Goal: Task Accomplishment & Management: Check status

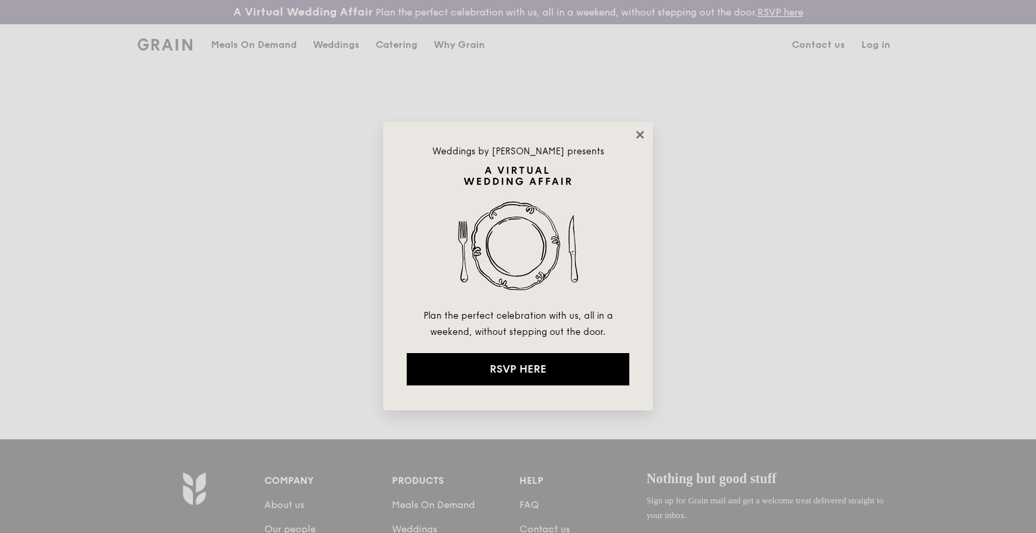
click at [645, 140] on icon at bounding box center [640, 135] width 12 height 12
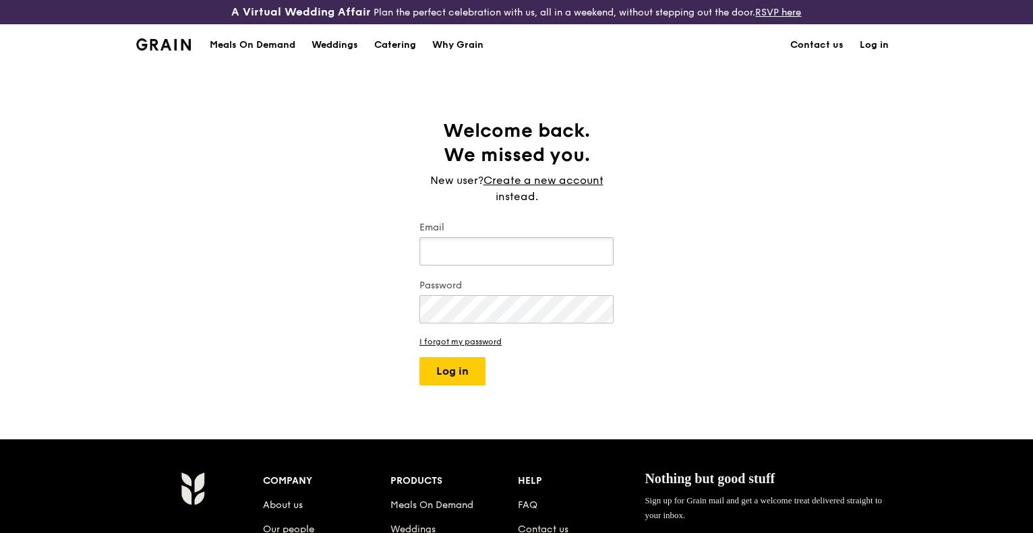
click at [526, 253] on input "Email" at bounding box center [516, 251] width 194 height 28
type input "[EMAIL_ADDRESS][DOMAIN_NAME]"
click at [419, 357] on button "Log in" at bounding box center [452, 371] width 66 height 28
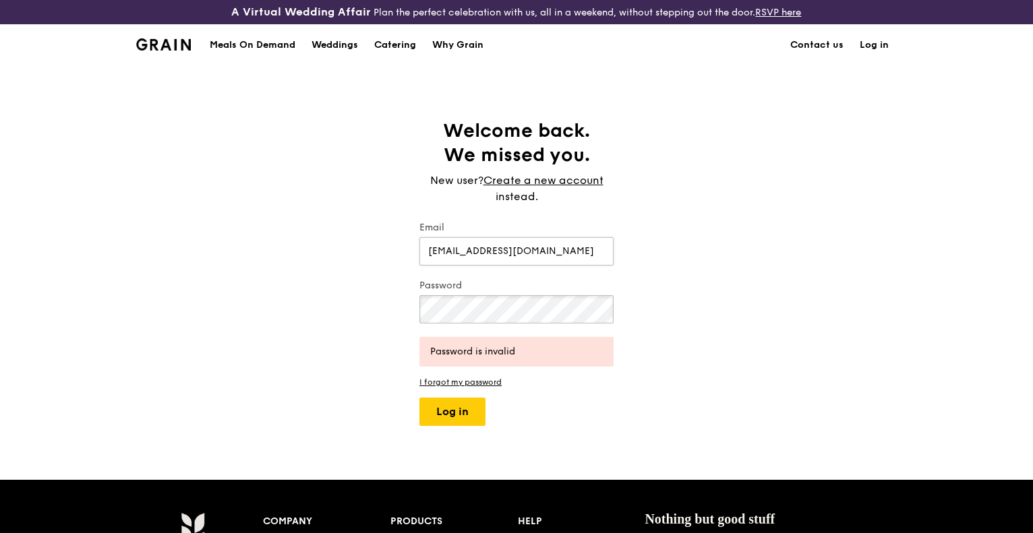
click at [419, 398] on button "Log in" at bounding box center [452, 412] width 66 height 28
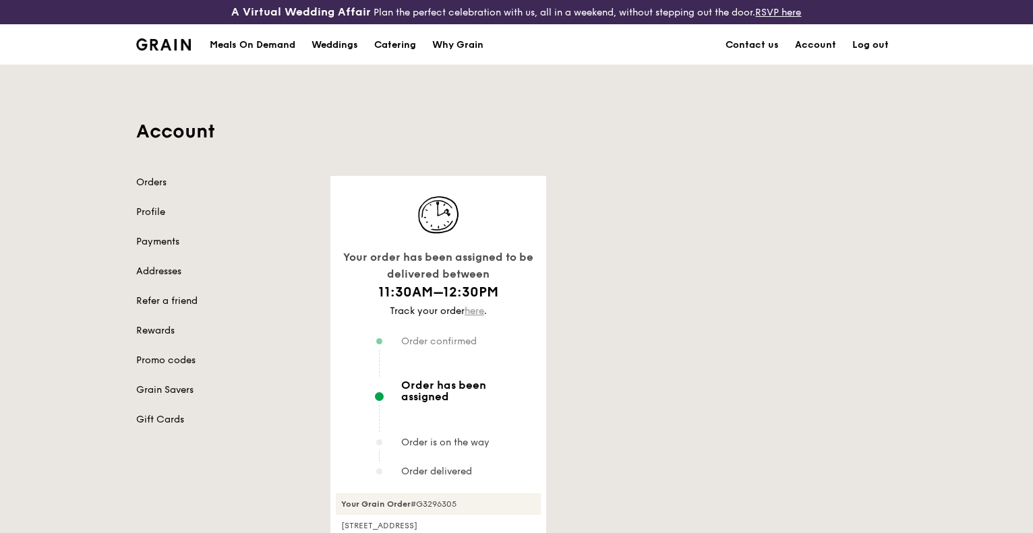
click at [482, 311] on link "here" at bounding box center [475, 310] width 20 height 11
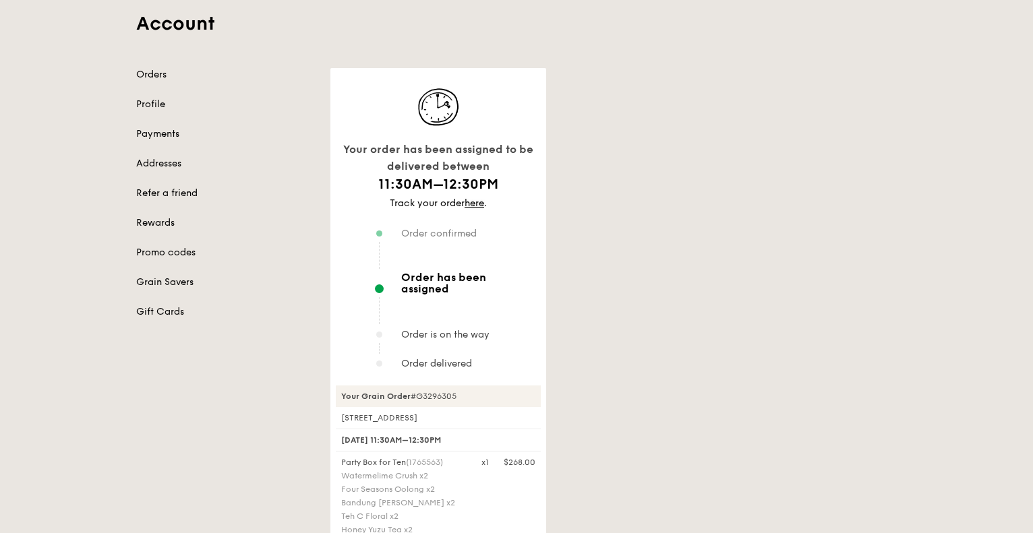
scroll to position [270, 0]
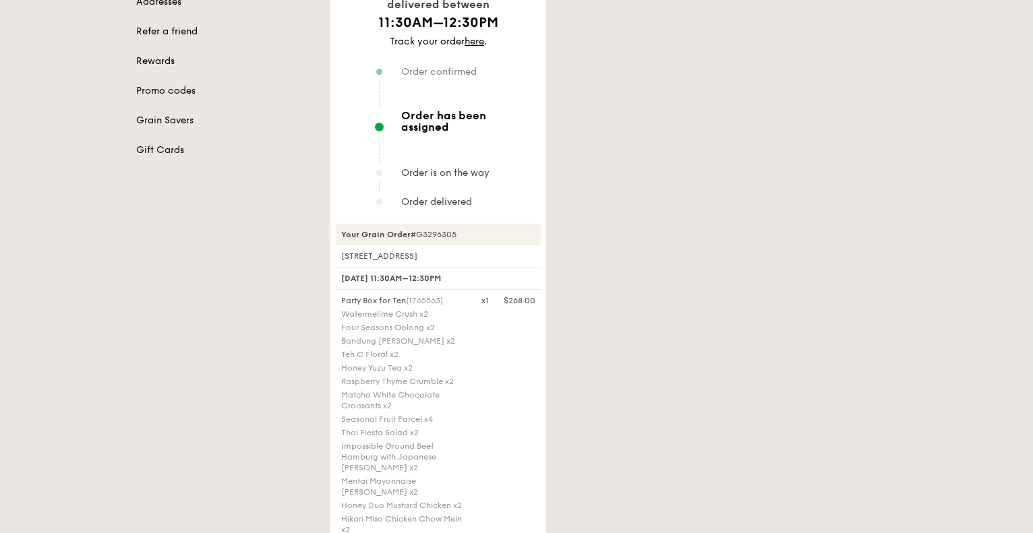
click at [409, 309] on div "Watermelime Crush x2" at bounding box center [403, 314] width 124 height 11
drag, startPoint x: 409, startPoint y: 295, endPoint x: 413, endPoint y: 412, distance: 117.4
click at [413, 412] on div "Party Box for Ten (1765563) Watermelime Crush x2 Four Seasons Oolong x2 [GEOGRA…" at bounding box center [403, 416] width 140 height 243
click at [412, 409] on div "Party Box for Ten (1765563) Watermelime Crush x2 Four Seasons Oolong x2 [GEOGRA…" at bounding box center [403, 416] width 140 height 243
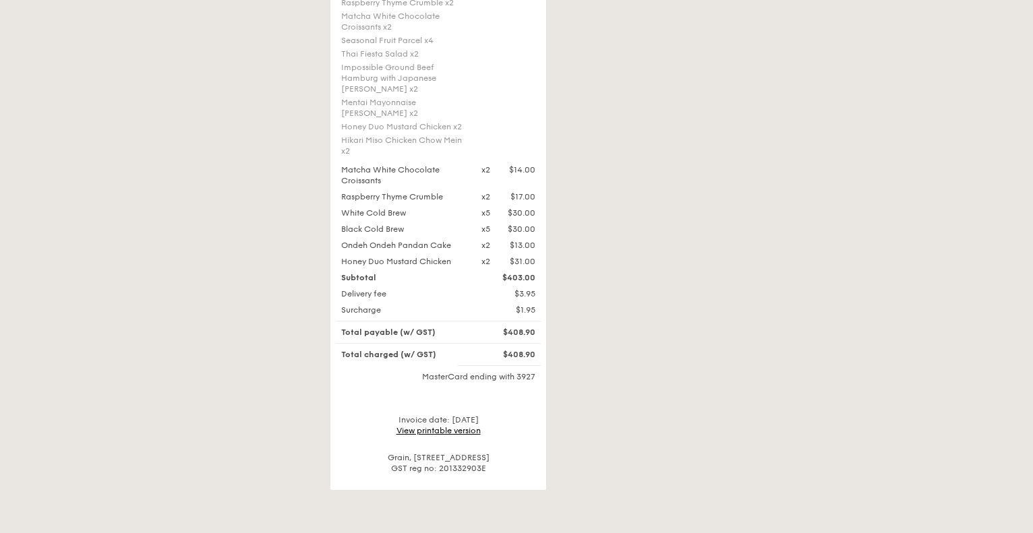
scroll to position [742, 0]
